Goal: Check status: Check status

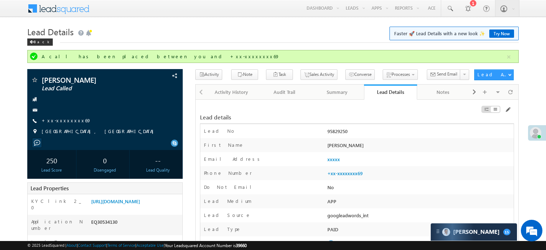
scroll to position [1, 0]
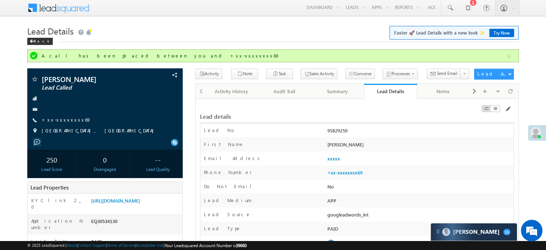
click at [89, 198] on div "KYC link 2_0" at bounding box center [59, 205] width 62 height 17
drag, startPoint x: 0, startPoint y: 0, endPoint x: 95, endPoint y: 201, distance: 222.4
click at [94, 201] on div "KYC link 2_0 [URL][DOMAIN_NAME]" at bounding box center [105, 203] width 155 height 20
click at [98, 202] on link "[URL][DOMAIN_NAME]" at bounding box center [115, 200] width 49 height 6
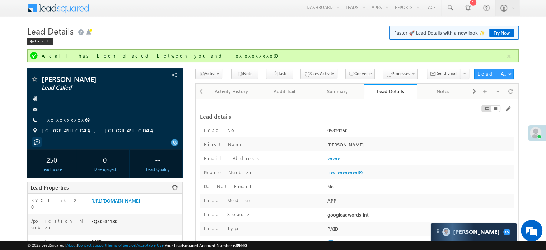
click at [88, 183] on div "Lead Properties" at bounding box center [105, 187] width 156 height 12
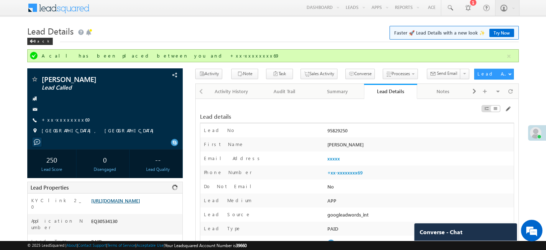
click at [91, 199] on div "[URL][DOMAIN_NAME]" at bounding box center [135, 202] width 93 height 10
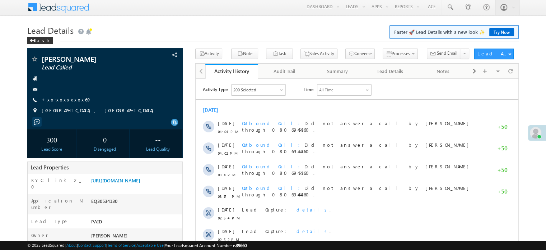
scroll to position [1, 0]
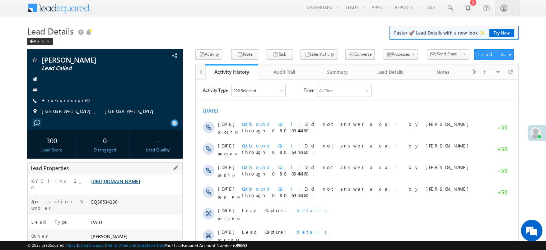
drag, startPoint x: 89, startPoint y: 181, endPoint x: 100, endPoint y: 182, distance: 10.8
click at [97, 181] on div "[URL][DOMAIN_NAME]" at bounding box center [135, 182] width 93 height 10
click at [171, 201] on div "Application Number EQ30534130" at bounding box center [105, 204] width 155 height 20
click at [171, 207] on div "EQ30534130" at bounding box center [135, 203] width 93 height 10
drag, startPoint x: 171, startPoint y: 207, endPoint x: 163, endPoint y: 208, distance: 7.3
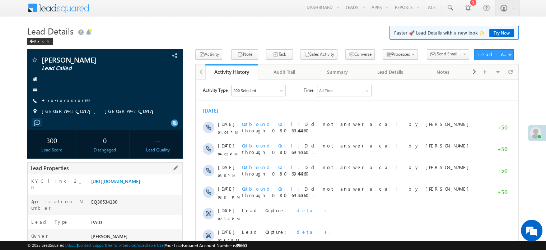
click at [171, 207] on div "EQ30534130" at bounding box center [135, 203] width 93 height 10
click at [89, 181] on div "[URL][DOMAIN_NAME]" at bounding box center [135, 182] width 93 height 10
drag, startPoint x: 89, startPoint y: 181, endPoint x: 158, endPoint y: 196, distance: 70.3
click at [158, 188] on div "[URL][DOMAIN_NAME]" at bounding box center [135, 182] width 93 height 10
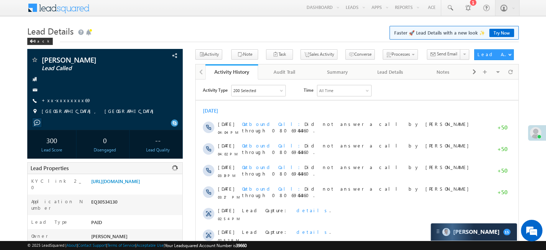
copy link "[URL][DOMAIN_NAME]"
